Goal: Entertainment & Leisure: Browse casually

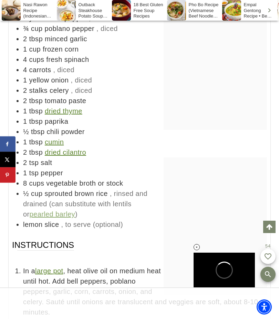
scroll to position [4056, 0]
